Goal: Check status: Check status

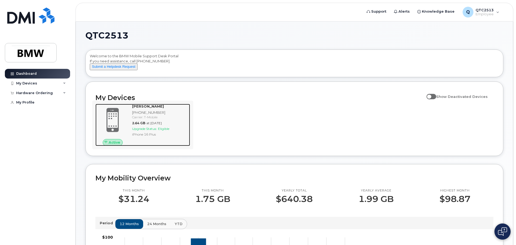
click at [139, 120] on div "Carrier: T-Mobile" at bounding box center [160, 117] width 56 height 5
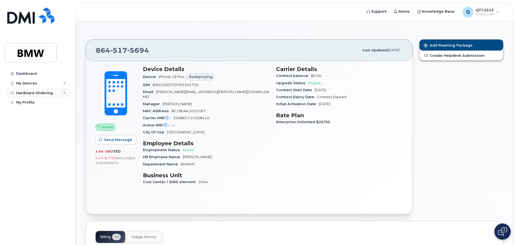
click at [46, 93] on div "Hardware Ordering" at bounding box center [34, 93] width 37 height 4
click at [32, 102] on div "My Orders" at bounding box center [28, 102] width 19 height 5
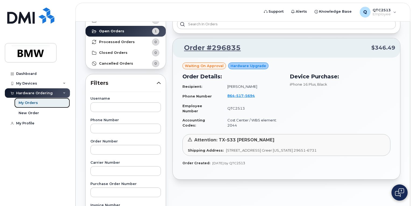
scroll to position [54, 0]
